Goal: Transaction & Acquisition: Download file/media

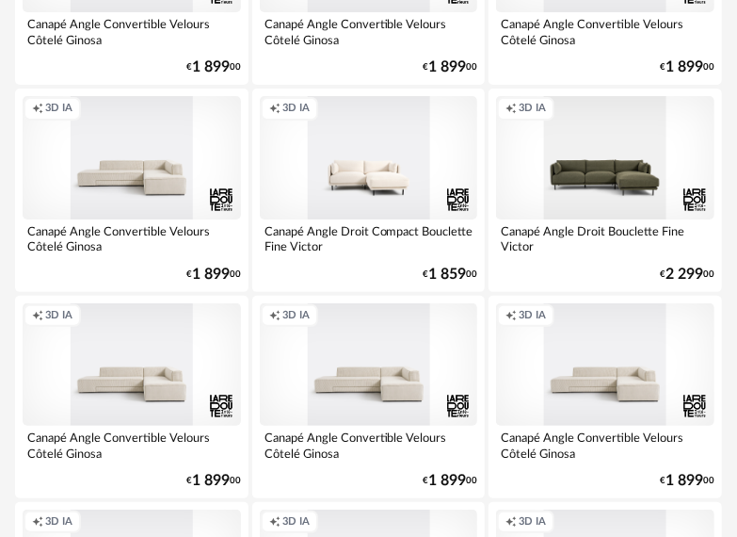
scroll to position [2260, 0]
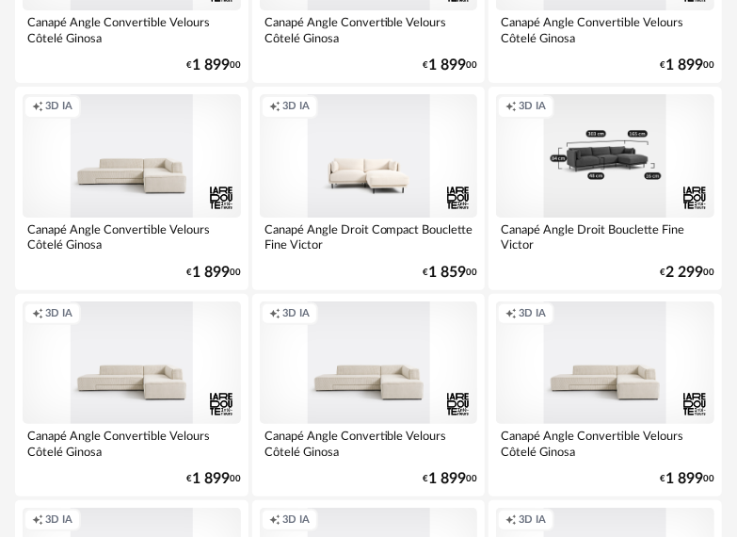
click at [573, 153] on div "Creation icon 3D IA" at bounding box center [605, 155] width 218 height 122
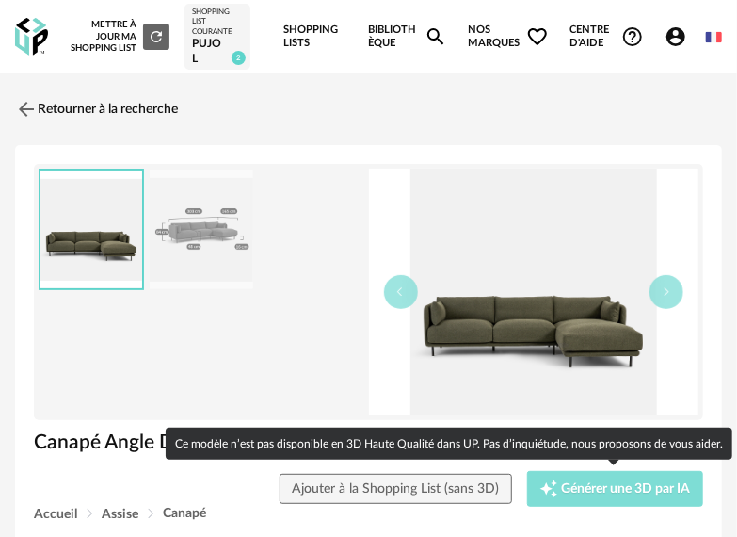
click at [576, 488] on span "Générer une 3D par IA" at bounding box center [626, 488] width 129 height 13
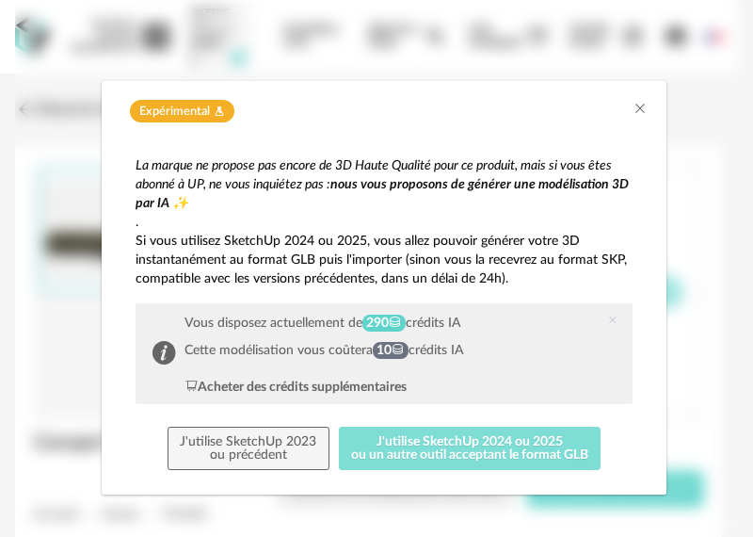
click at [435, 443] on button "J'utilise SketchUp 2024 ou 2025 ou un autre outil acceptant le format GLB" at bounding box center [470, 448] width 263 height 43
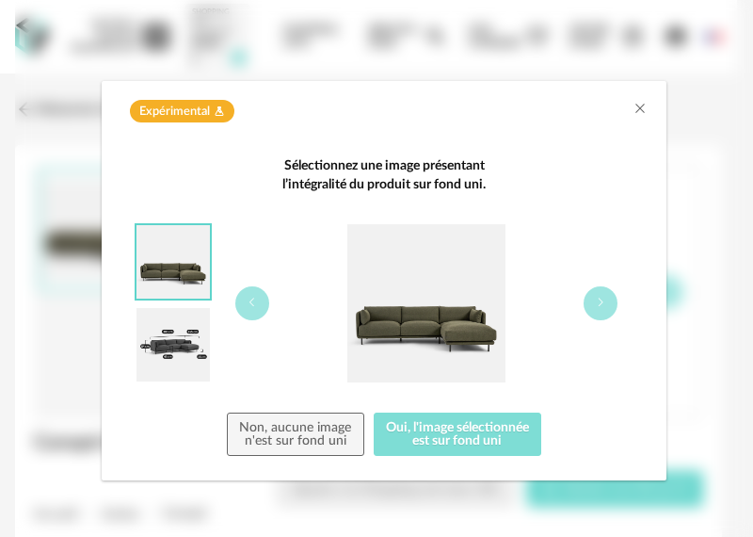
click at [435, 443] on button "Oui, l'image sélectionnée est sur fond uni" at bounding box center [458, 433] width 169 height 43
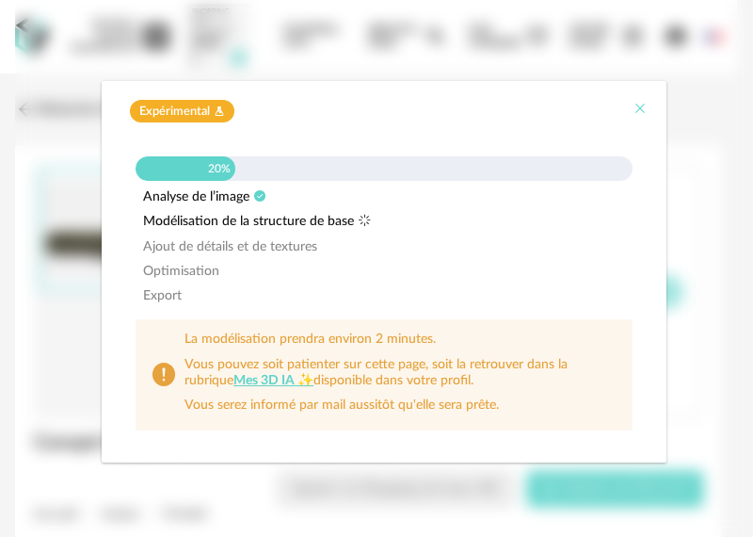
click at [639, 105] on icon "Close" at bounding box center [640, 108] width 15 height 15
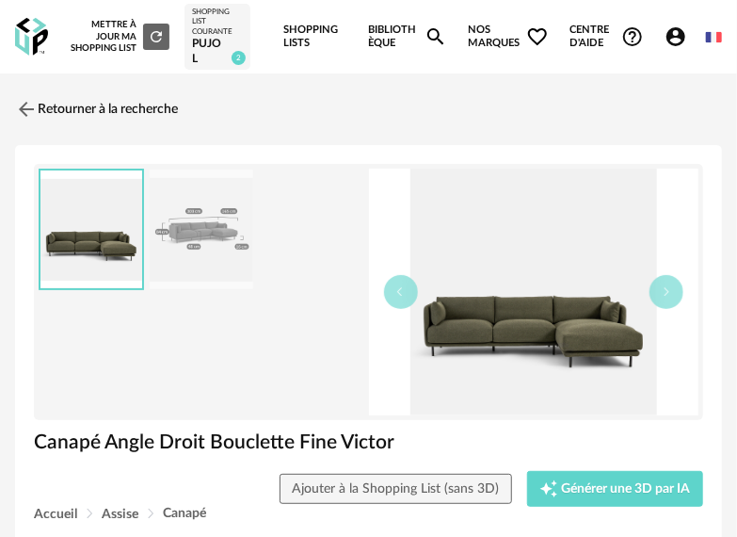
click at [394, 32] on link "Bibliothèque Magnify icon" at bounding box center [408, 36] width 79 height 73
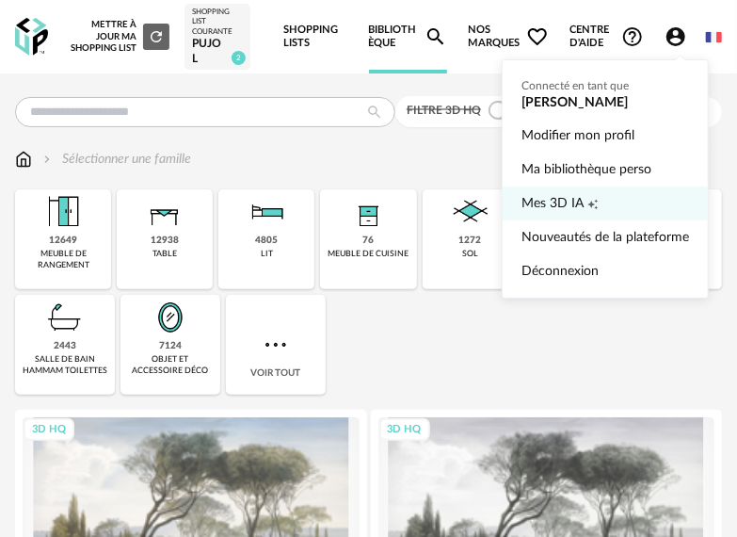
click at [590, 203] on icon "Creation icon" at bounding box center [593, 204] width 10 height 10
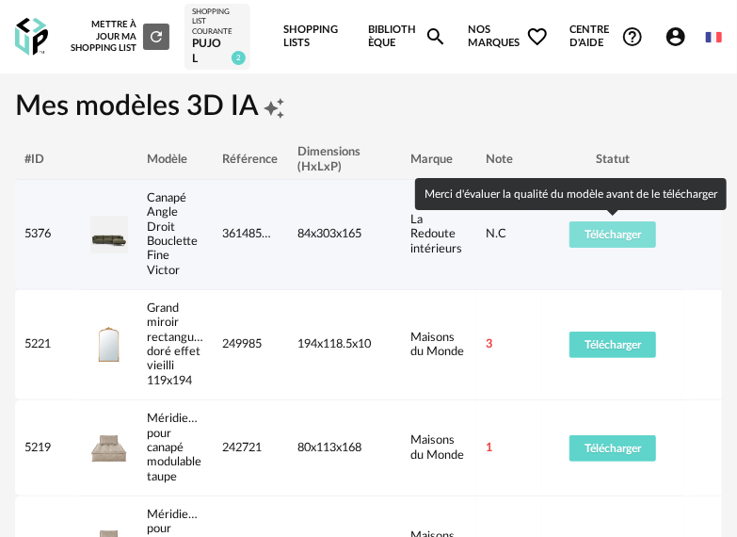
click at [591, 233] on span "Télécharger" at bounding box center [613, 234] width 56 height 11
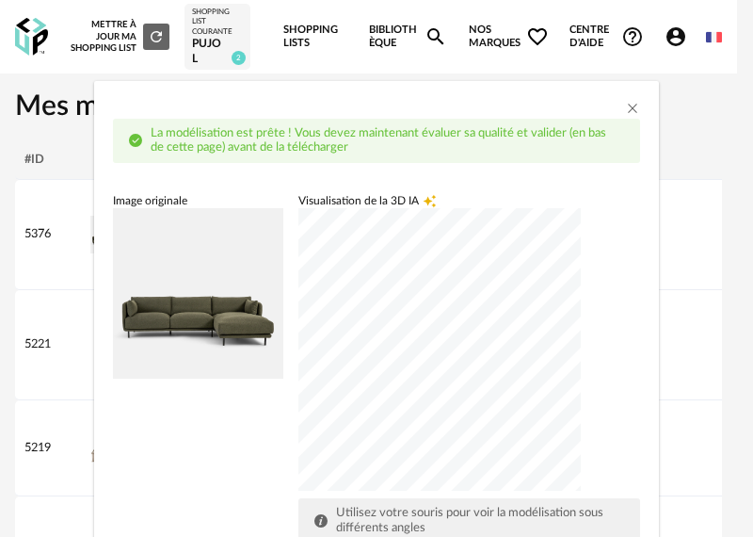
click at [495, 450] on div "dialog" at bounding box center [439, 349] width 282 height 282
click at [413, 222] on div "dialog" at bounding box center [439, 349] width 282 height 282
click at [595, 277] on div "Visualisation de la 3D IA Creation icon Utilisez votre souris pour voir la modé…" at bounding box center [469, 368] width 342 height 350
click at [569, 62] on div "La modélisation est prête ! Vous devez maintenant évaluer sa qualité et valider…" at bounding box center [376, 268] width 753 height 537
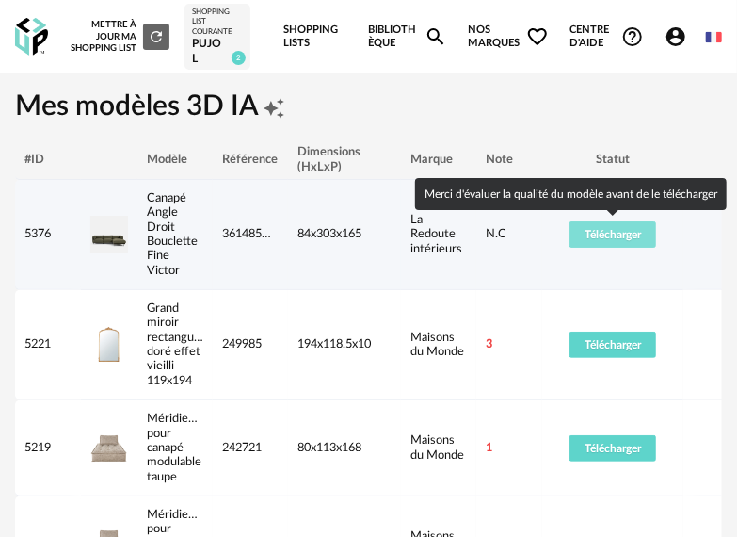
click at [609, 235] on span "Télécharger" at bounding box center [613, 234] width 56 height 11
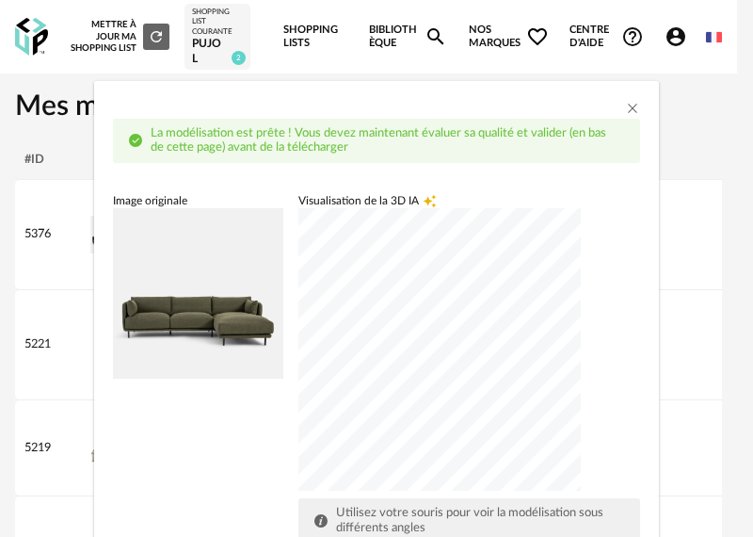
drag, startPoint x: 653, startPoint y: 343, endPoint x: 630, endPoint y: 410, distance: 70.6
click at [649, 384] on div "La modélisation est prête ! Vous devez maintenant évaluer sa qualité et valider…" at bounding box center [376, 268] width 753 height 537
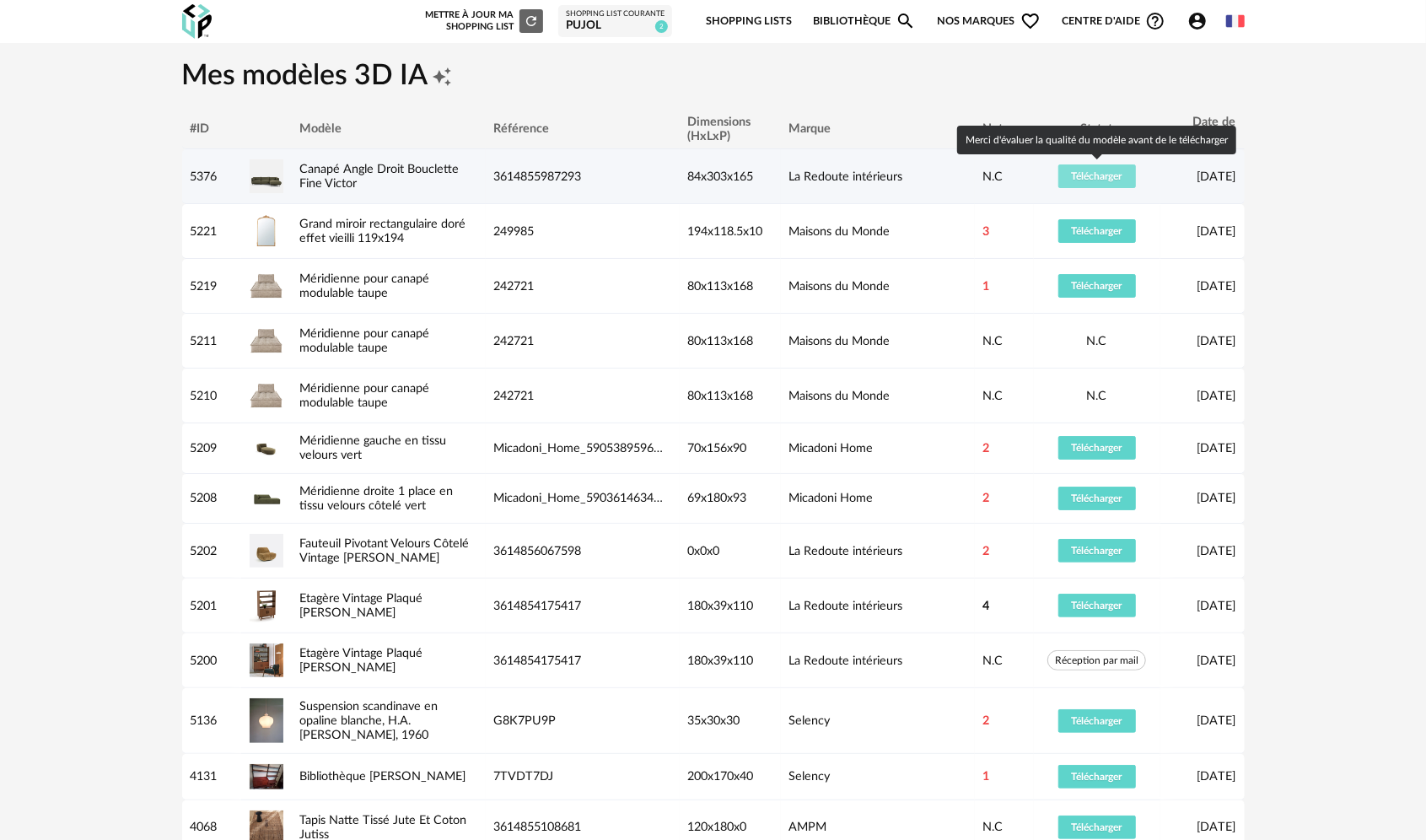
click at [659, 177] on span "Télécharger" at bounding box center [1097, 176] width 50 height 10
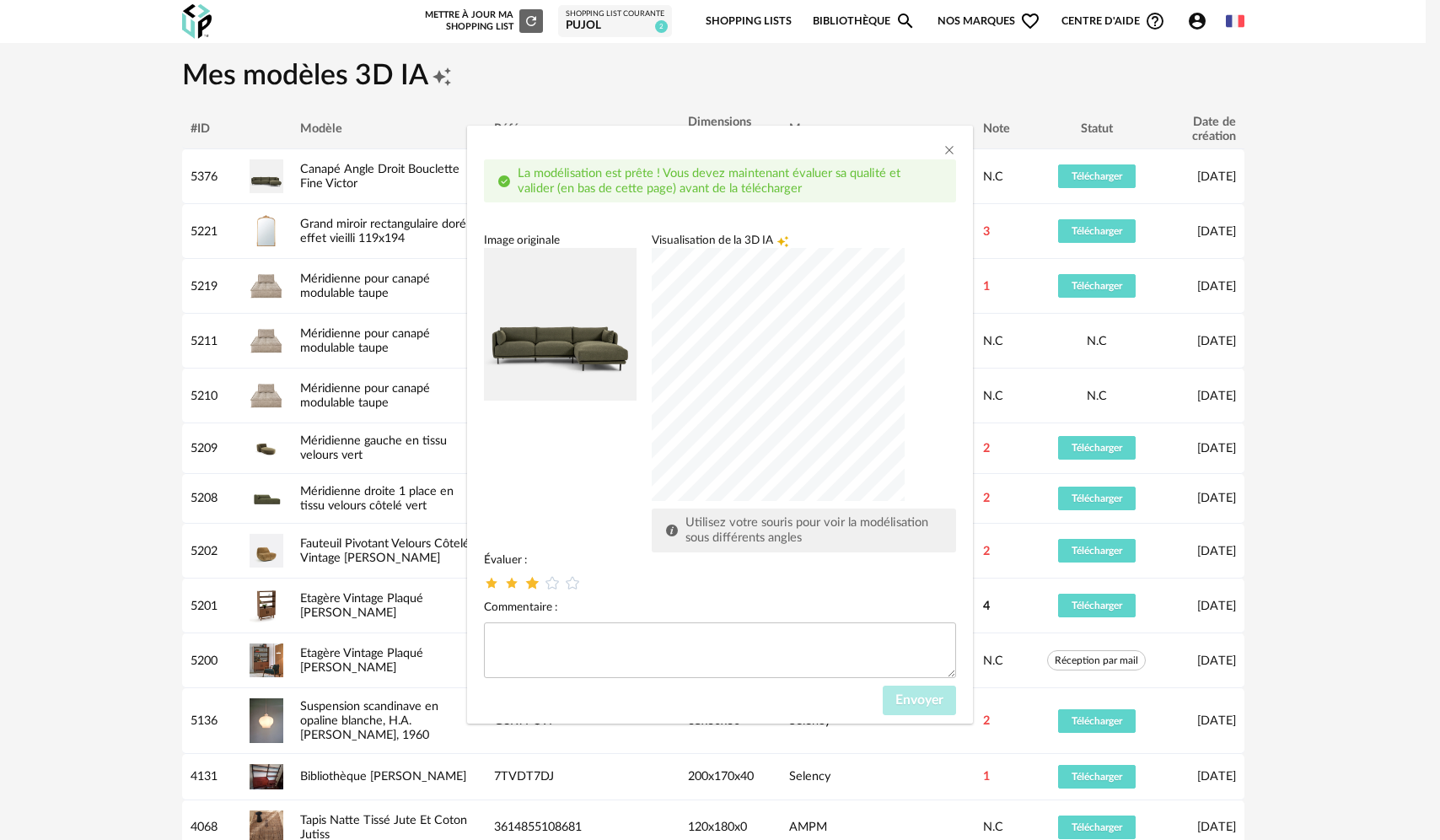
click at [532, 480] on icon "dialog" at bounding box center [533, 582] width 18 height 18
click at [659, 480] on span "Envoyer" at bounding box center [920, 699] width 48 height 13
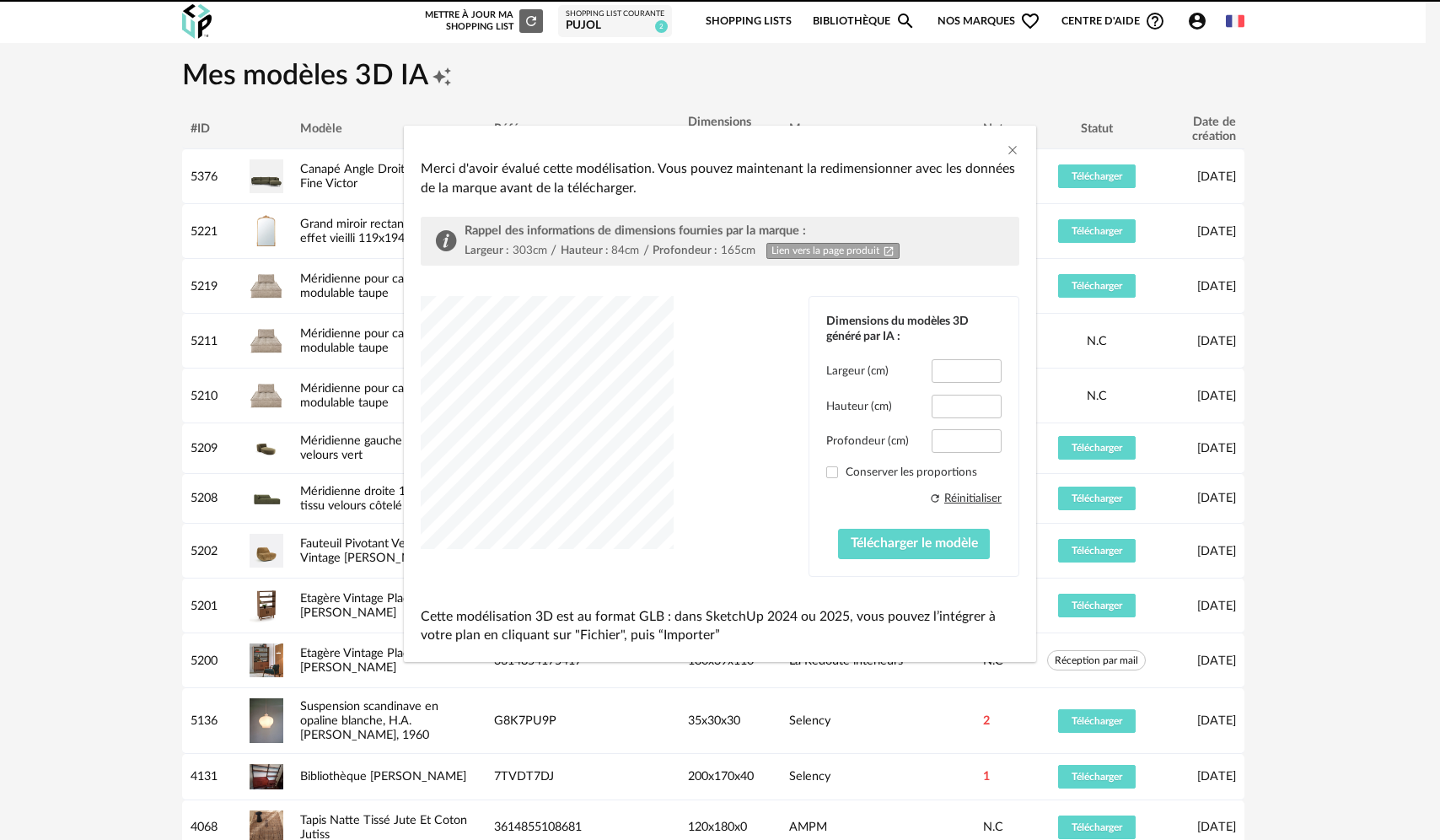
type input "*****"
type input "****"
type input "*****"
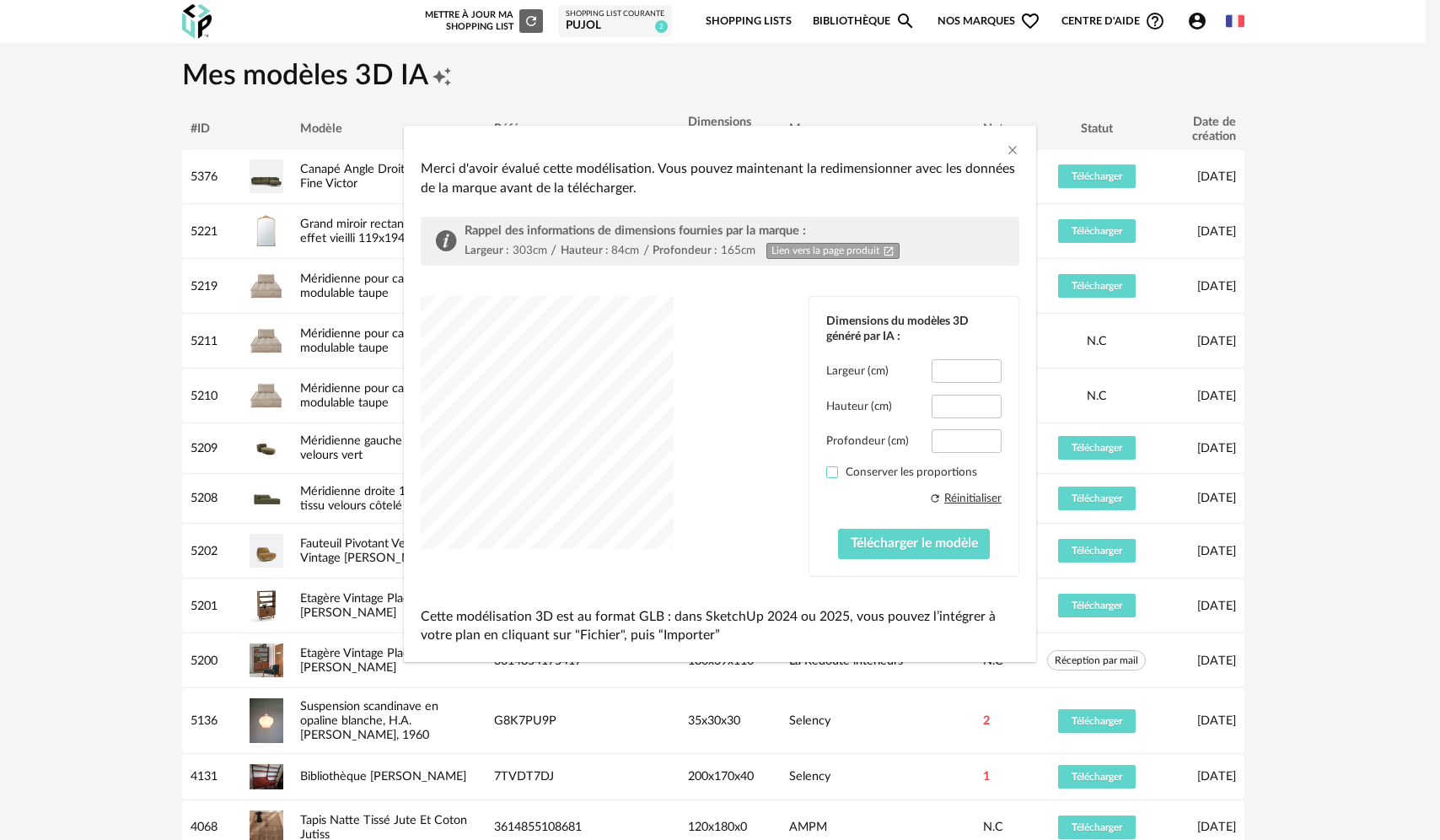
click at [659, 467] on span "dialog" at bounding box center [832, 472] width 12 height 12
click at [659, 480] on button "Télécharger le modèle" at bounding box center [914, 544] width 152 height 30
